Goal: Find specific page/section: Find specific page/section

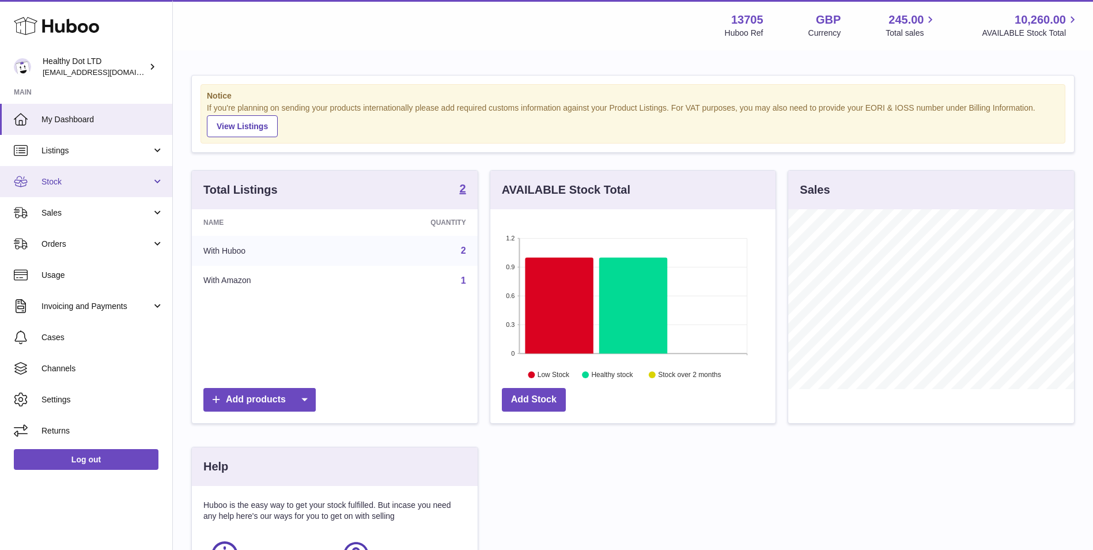
scroll to position [180, 285]
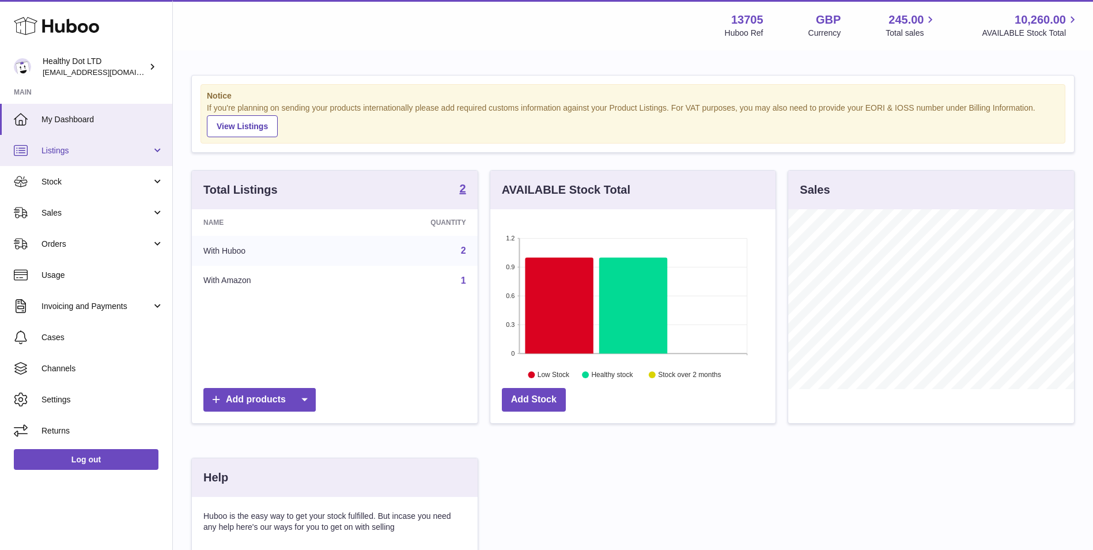
click at [97, 153] on span "Listings" at bounding box center [96, 150] width 110 height 11
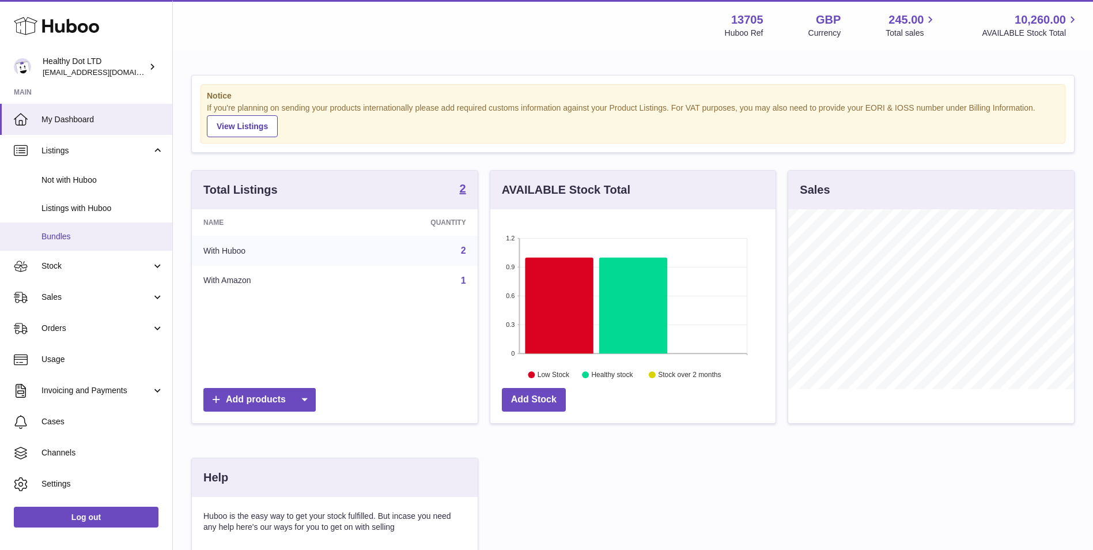
click at [99, 242] on link "Bundles" at bounding box center [86, 236] width 172 height 28
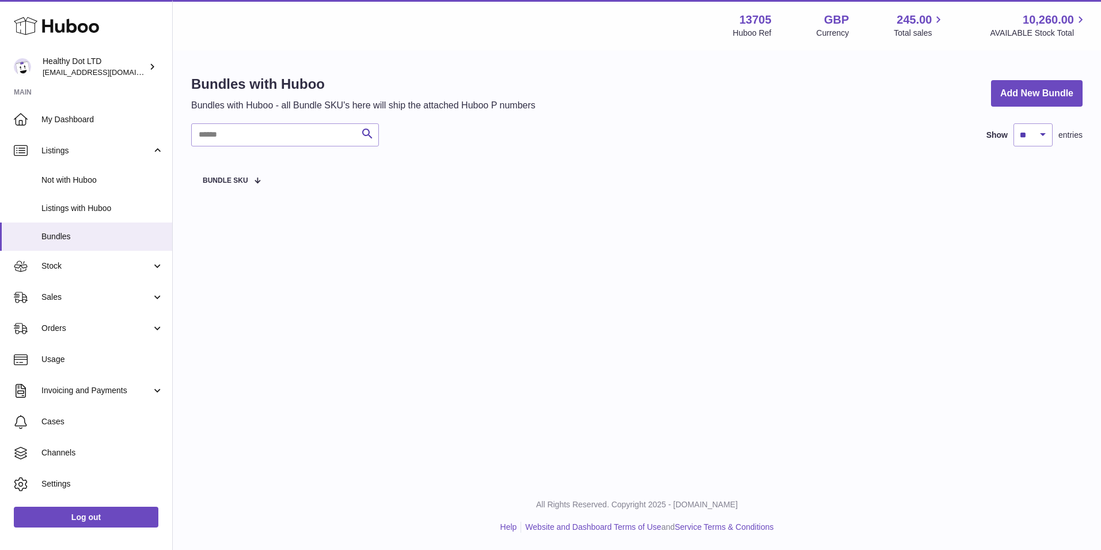
drag, startPoint x: 431, startPoint y: 306, endPoint x: 491, endPoint y: 255, distance: 78.0
click at [453, 281] on div "Menu Huboo 13705 Huboo Ref GBP Currency 245.00 Total sales 10,260.00 AVAILABLE …" at bounding box center [637, 241] width 929 height 482
